Goal: Navigation & Orientation: Go to known website

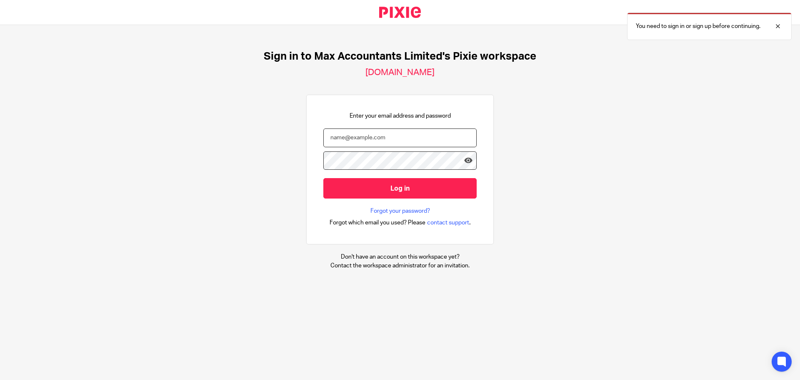
type input "[PERSON_NAME][EMAIL_ADDRESS][DOMAIN_NAME]"
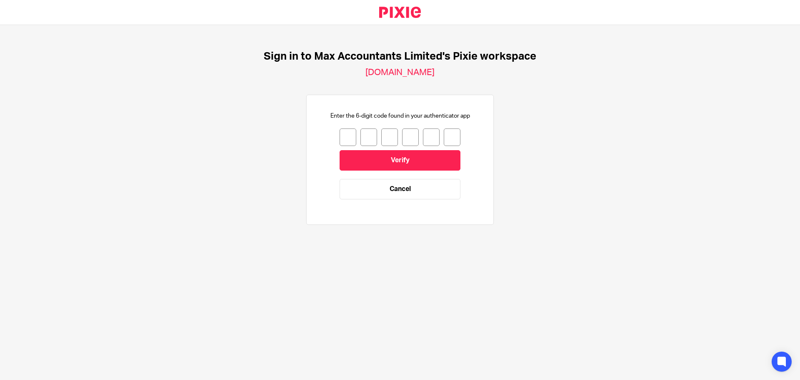
click at [340, 135] on input "number" at bounding box center [348, 137] width 17 height 18
type input "0"
type input "5"
type input "6"
type input "1"
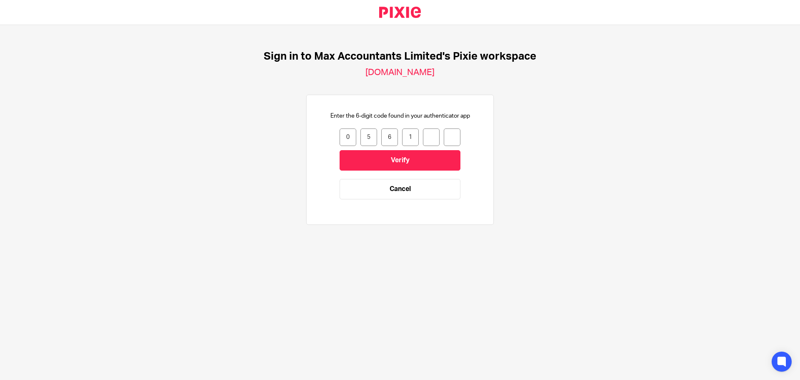
type input "4"
type input "0"
click at [349, 158] on input "Verify" at bounding box center [400, 160] width 121 height 20
